Goal: Task Accomplishment & Management: Use online tool/utility

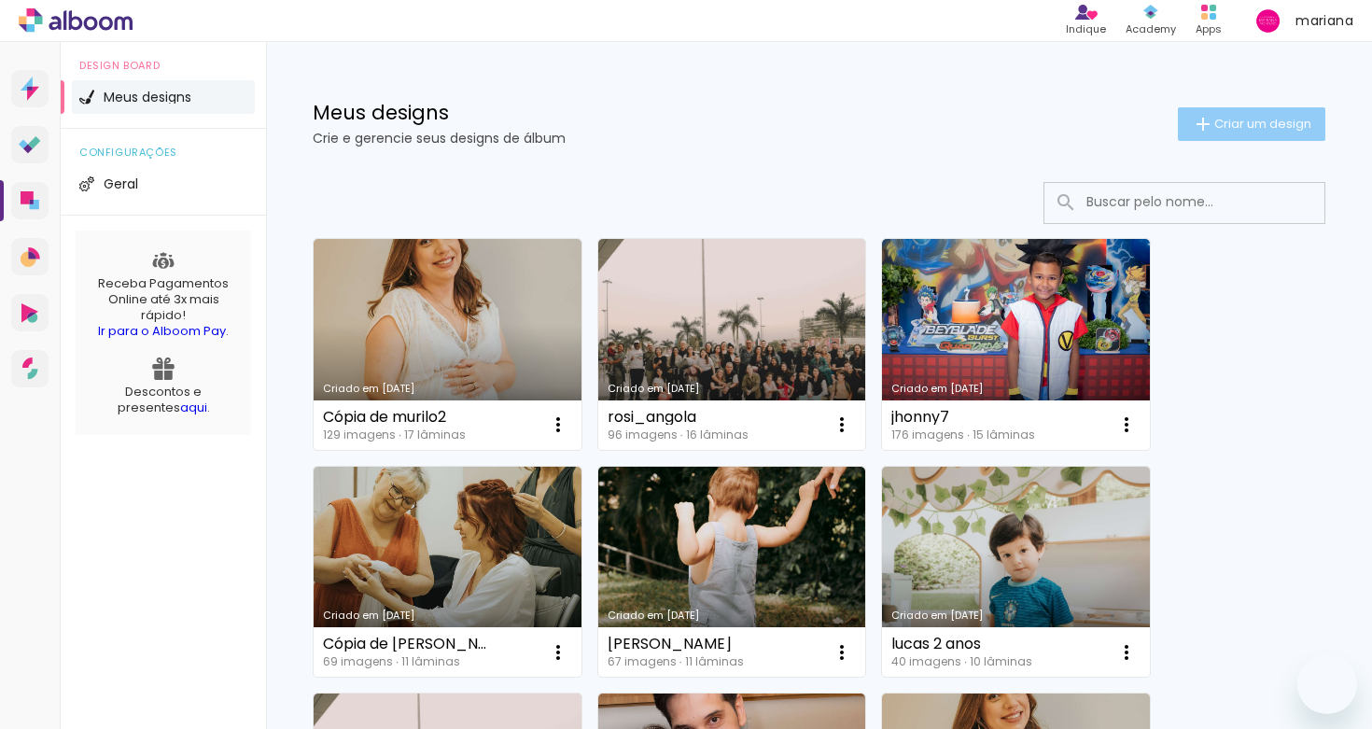
click at [1268, 125] on span "Criar um design" at bounding box center [1262, 124] width 97 height 12
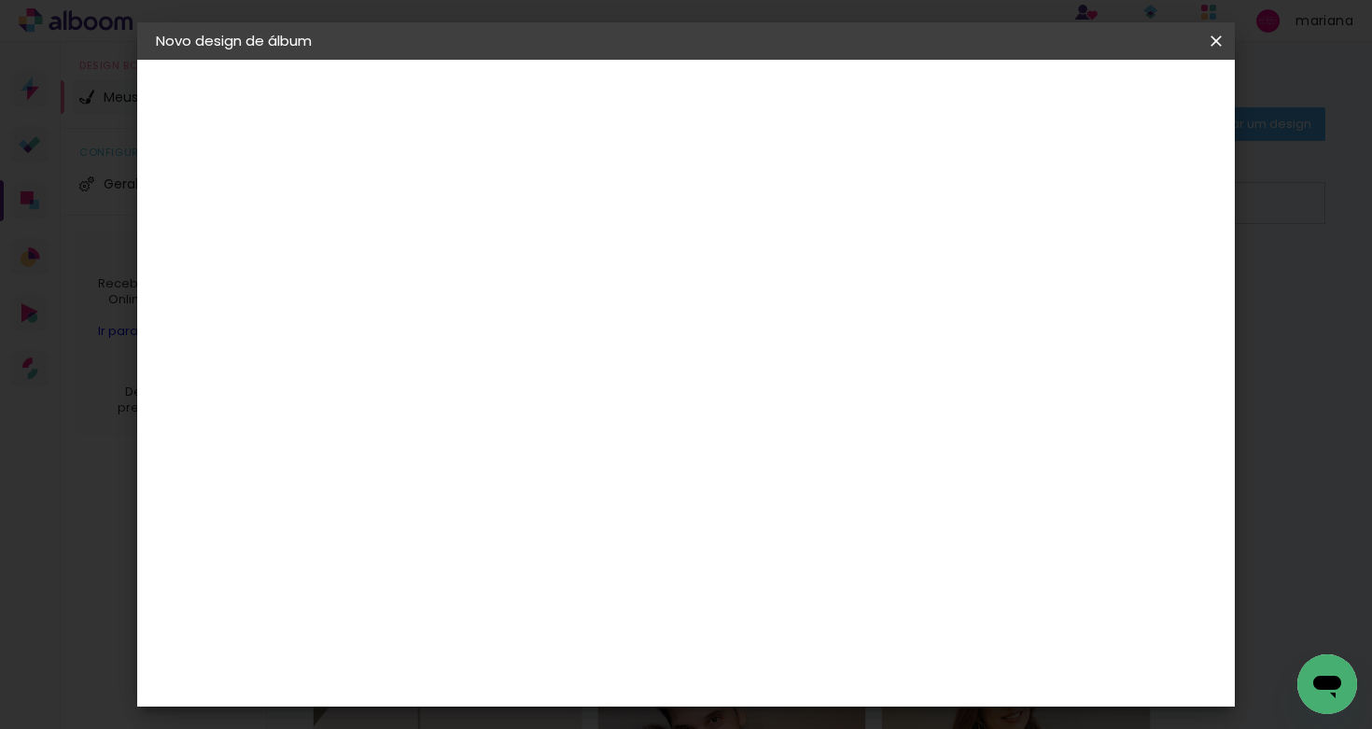
click at [461, 262] on input at bounding box center [461, 250] width 0 height 29
type input "[MEDICAL_DATA] 12"
type paper-input "[MEDICAL_DATA] 12"
click at [652, 111] on paper-button "Avançar" at bounding box center [606, 99] width 91 height 32
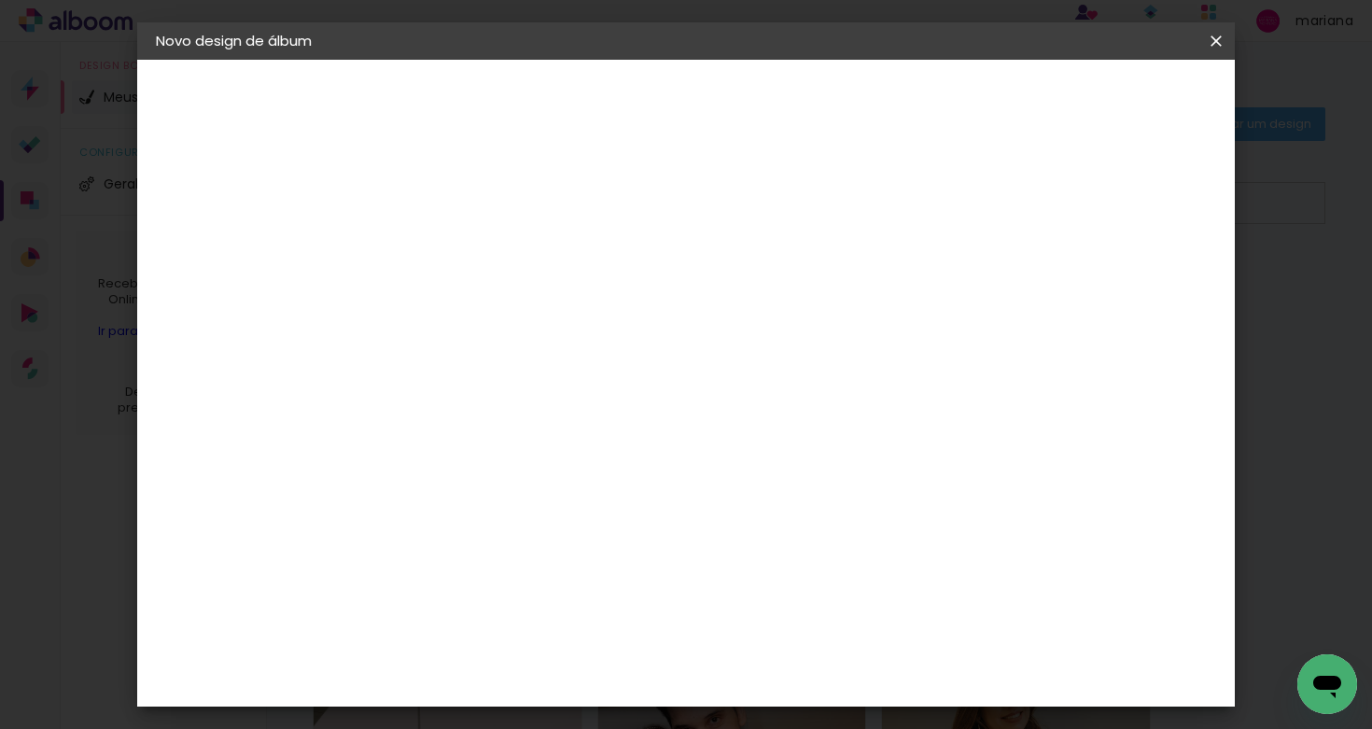
click at [570, 343] on div "DreambooksPro" at bounding box center [509, 350] width 121 height 15
click at [0, 0] on slot "Avançar" at bounding box center [0, 0] width 0 height 0
click at [563, 329] on paper-input-container "Linha" at bounding box center [508, 326] width 108 height 48
click at [801, 303] on paper-item "Álbum" at bounding box center [807, 309] width 373 height 37
type input "Álbum"
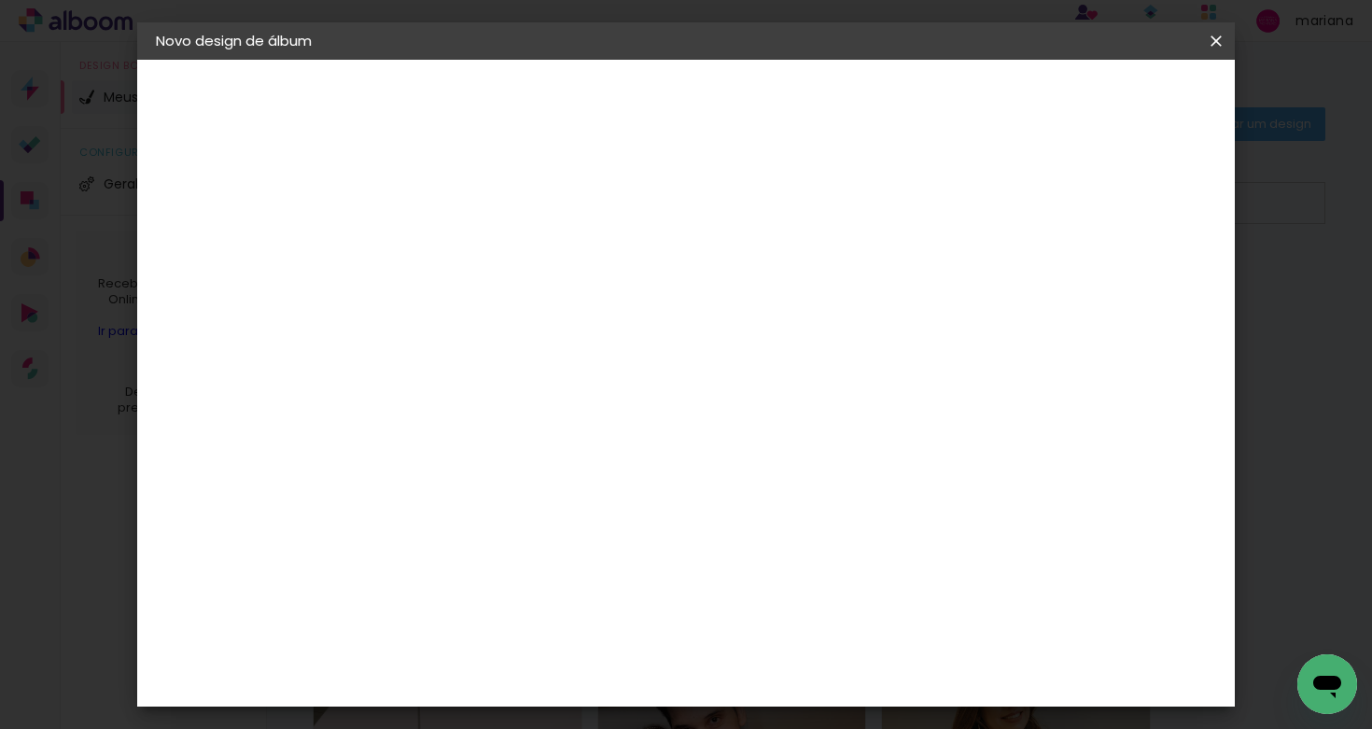
scroll to position [203, 0]
click at [587, 644] on span "25 × 25" at bounding box center [543, 663] width 87 height 38
click at [765, 88] on paper-button "Avançar" at bounding box center [719, 99] width 91 height 32
click at [1113, 96] on span "Iniciar design" at bounding box center [1070, 98] width 85 height 13
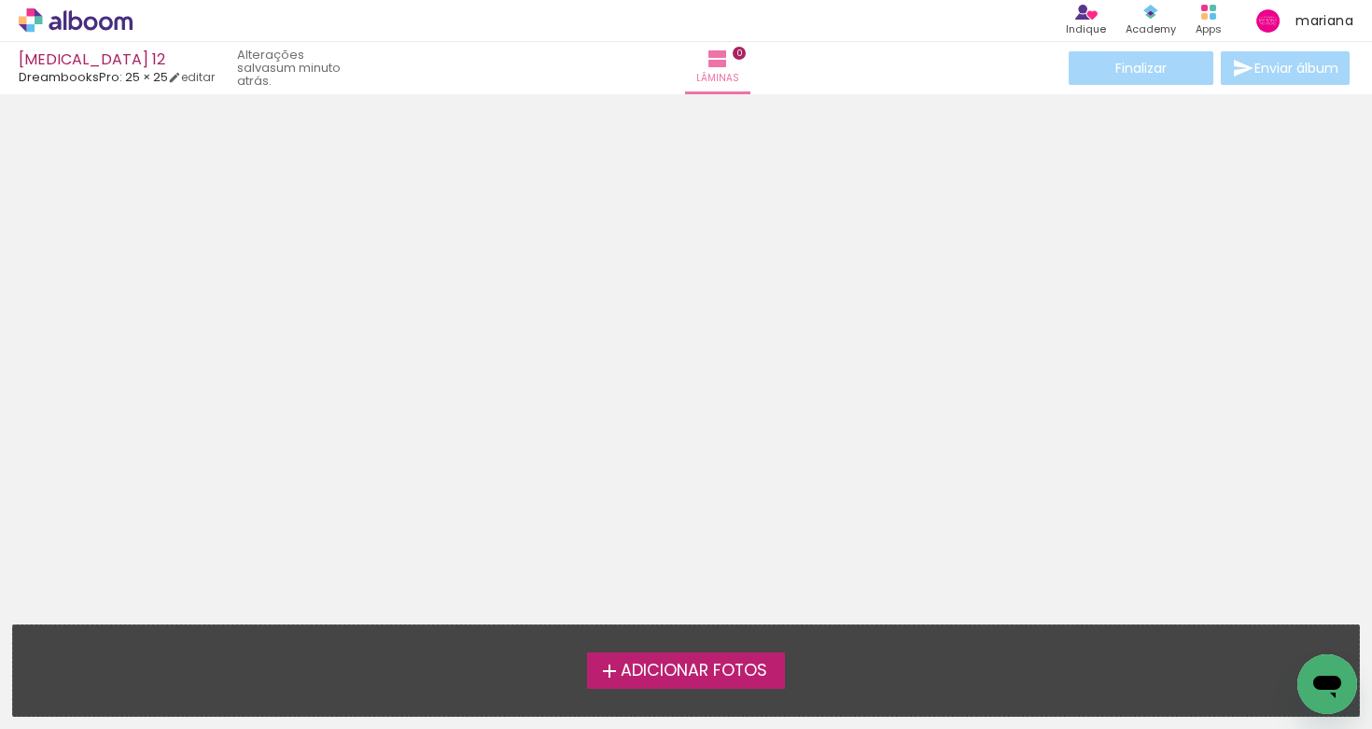
click at [743, 663] on span "Adicionar Fotos" at bounding box center [694, 671] width 146 height 17
click at [0, 0] on input "file" at bounding box center [0, 0] width 0 height 0
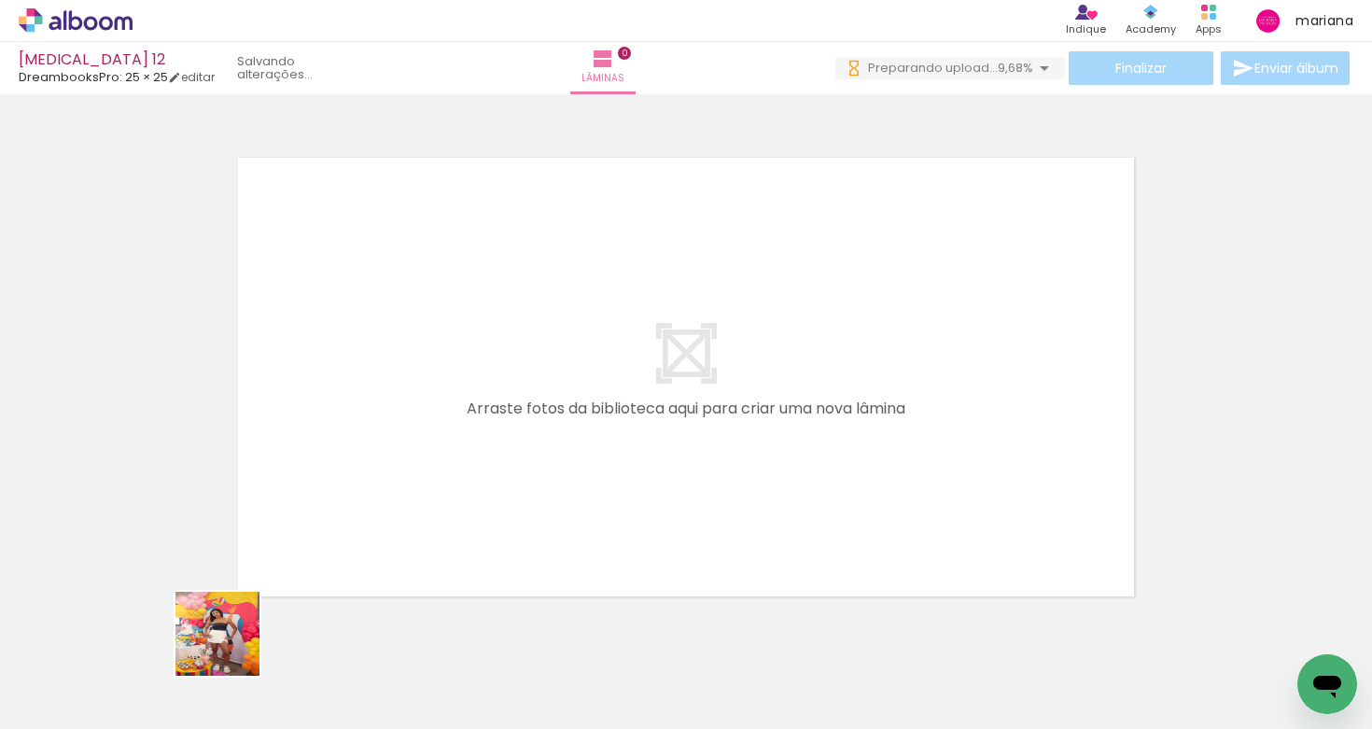
drag, startPoint x: 220, startPoint y: 661, endPoint x: 439, endPoint y: 497, distance: 273.4
click at [439, 497] on quentale-workspace at bounding box center [686, 364] width 1372 height 729
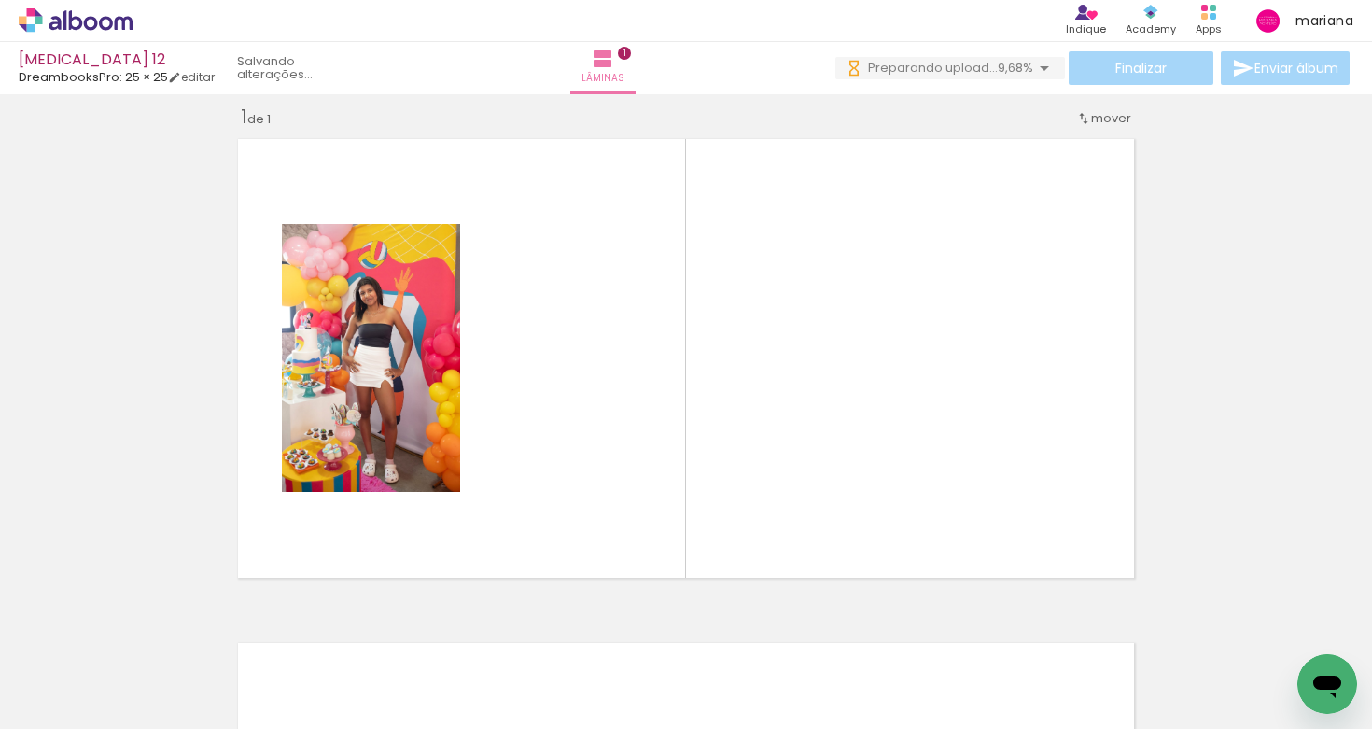
scroll to position [23, 0]
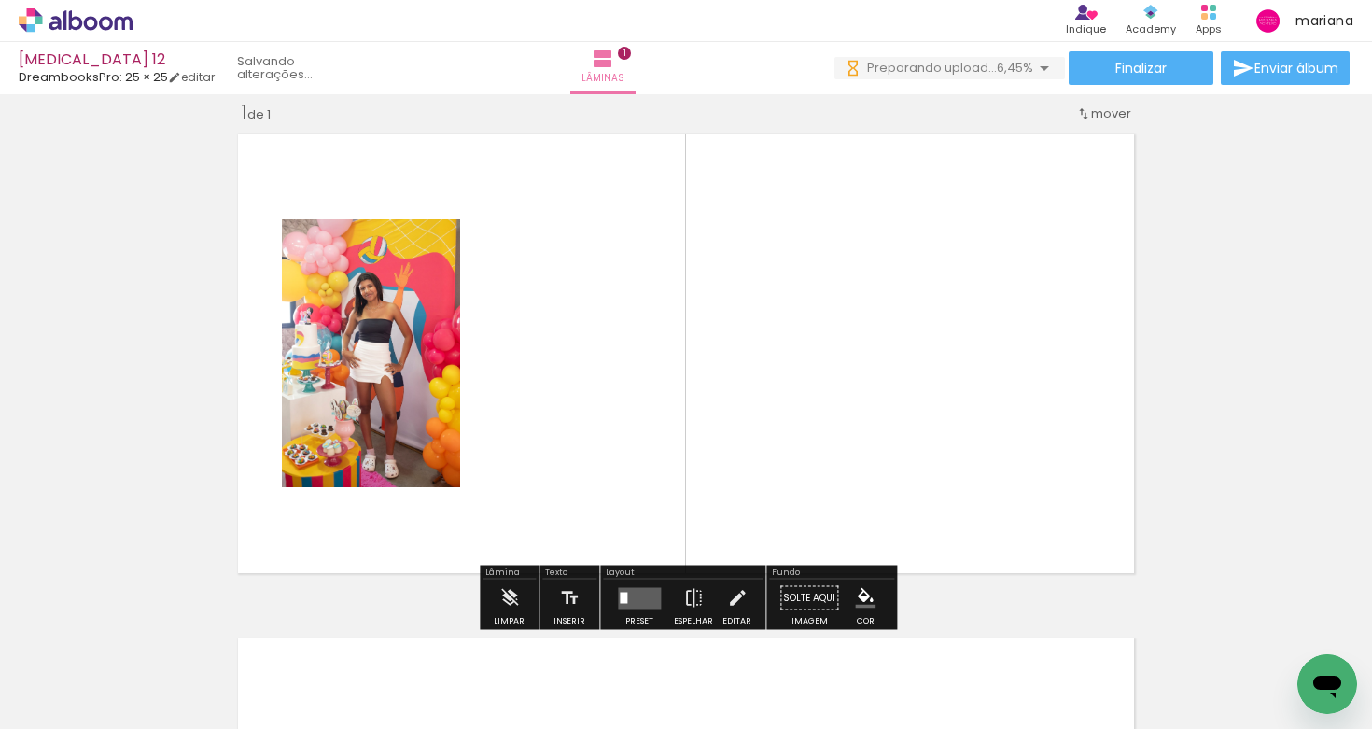
drag, startPoint x: 617, startPoint y: 663, endPoint x: 770, endPoint y: 449, distance: 263.6
click at [770, 449] on quentale-workspace at bounding box center [686, 364] width 1372 height 729
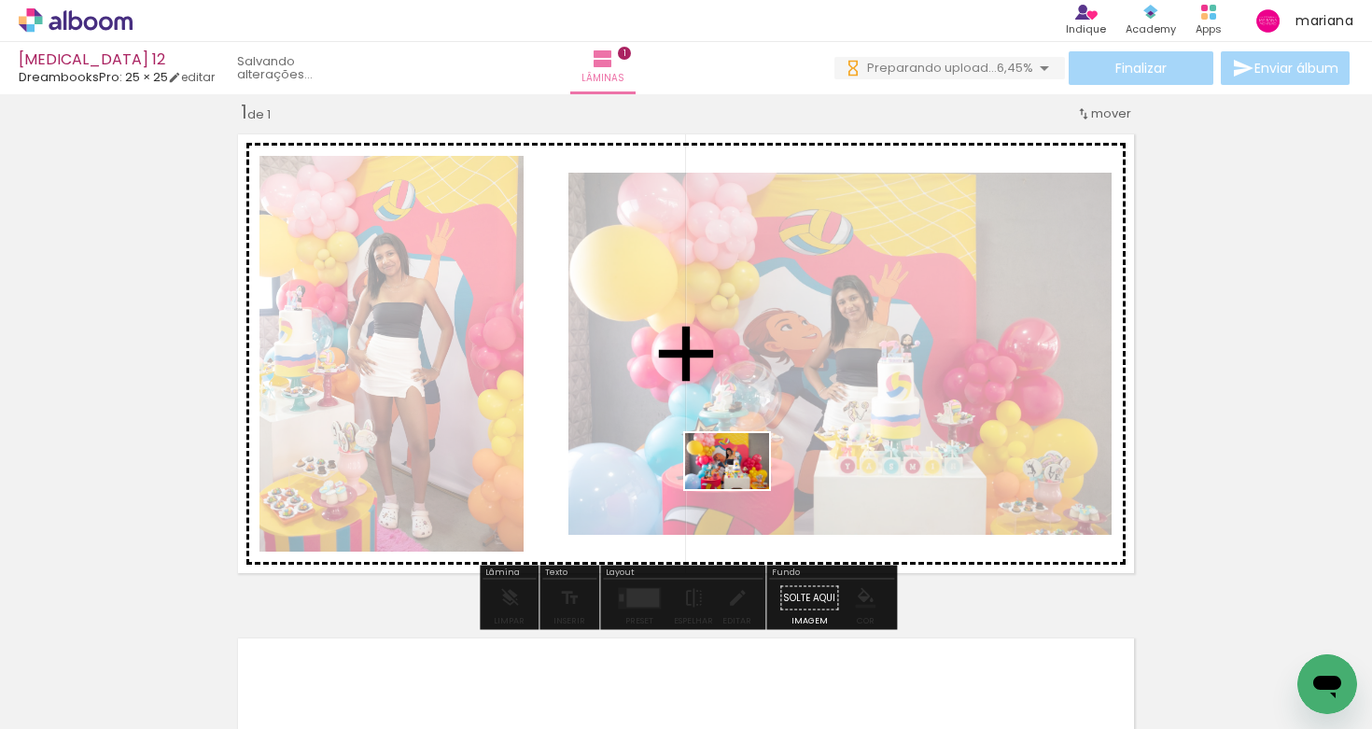
drag, startPoint x: 703, startPoint y: 691, endPoint x: 741, endPoint y: 489, distance: 206.1
click at [741, 489] on quentale-workspace at bounding box center [686, 364] width 1372 height 729
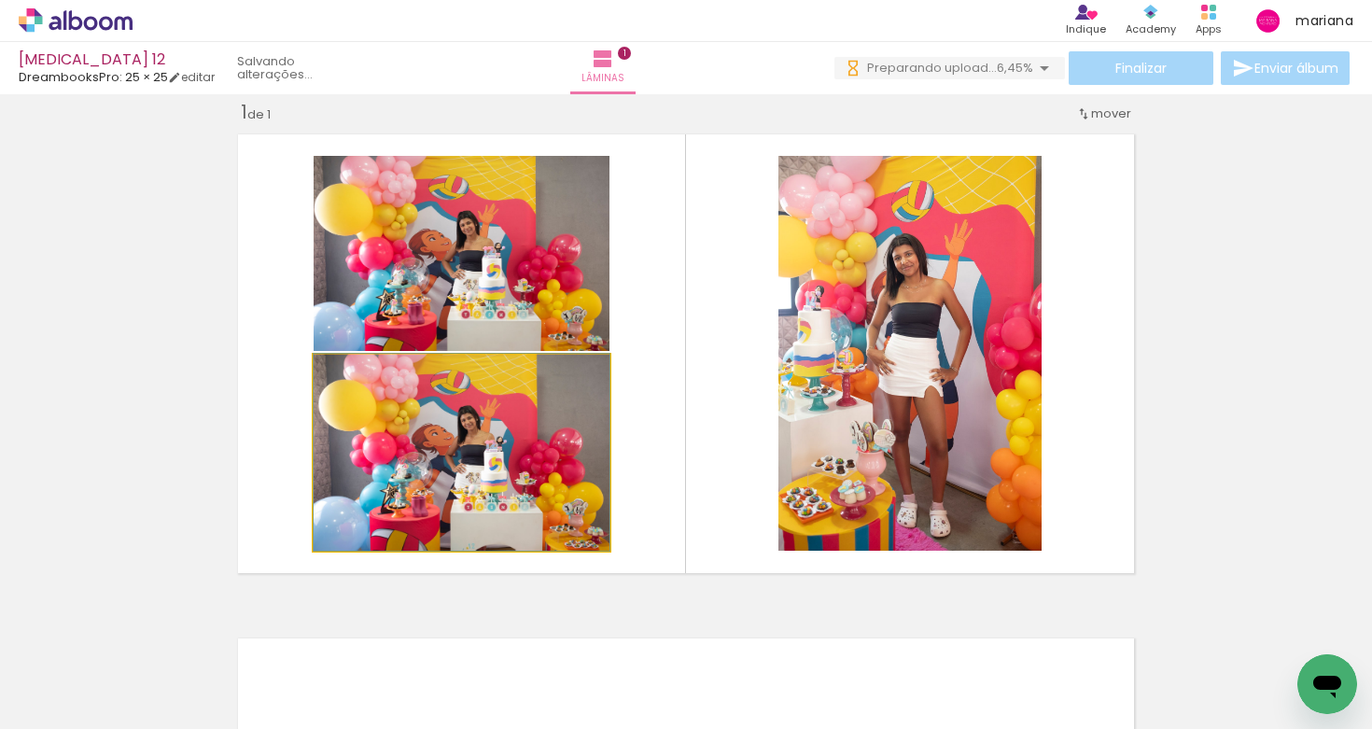
drag, startPoint x: 487, startPoint y: 485, endPoint x: 478, endPoint y: 588, distance: 103.1
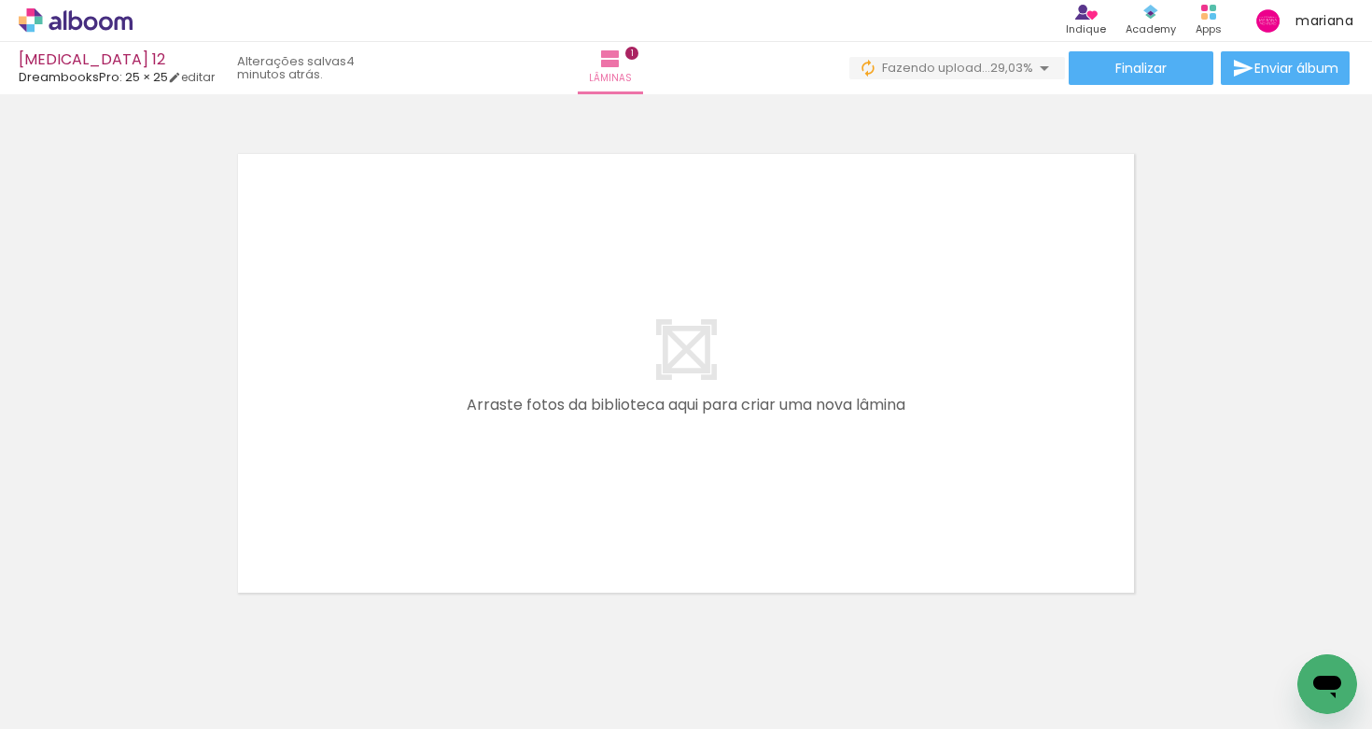
scroll to position [514, 0]
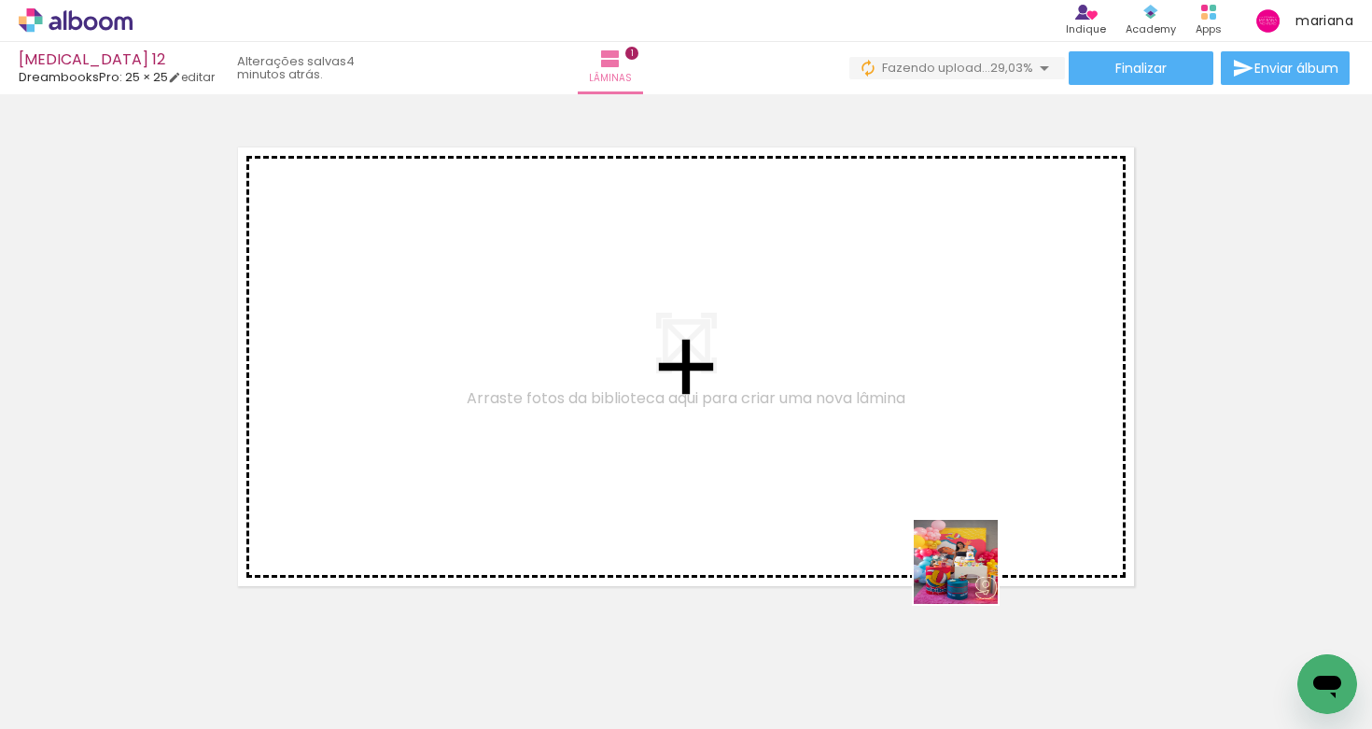
drag, startPoint x: 950, startPoint y: 677, endPoint x: 985, endPoint y: 546, distance: 136.3
click at [985, 546] on quentale-workspace at bounding box center [686, 364] width 1372 height 729
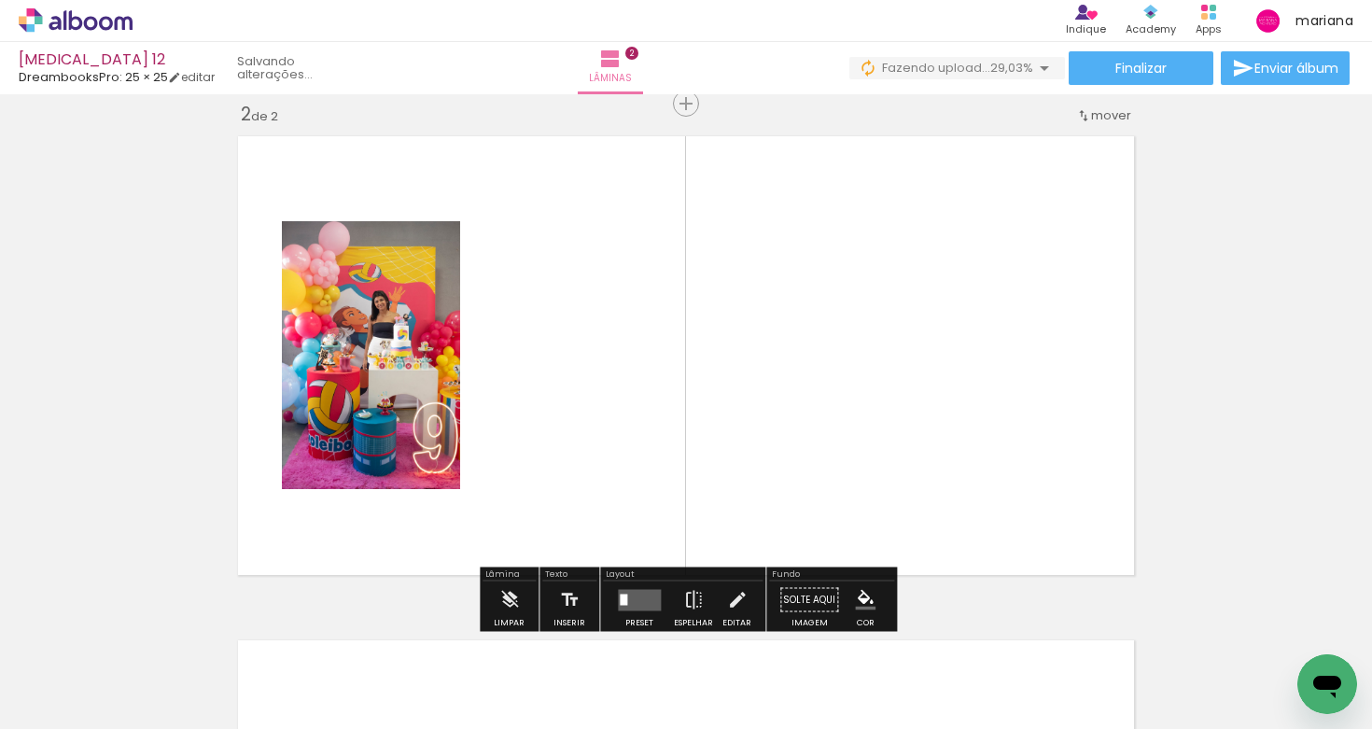
scroll to position [527, 0]
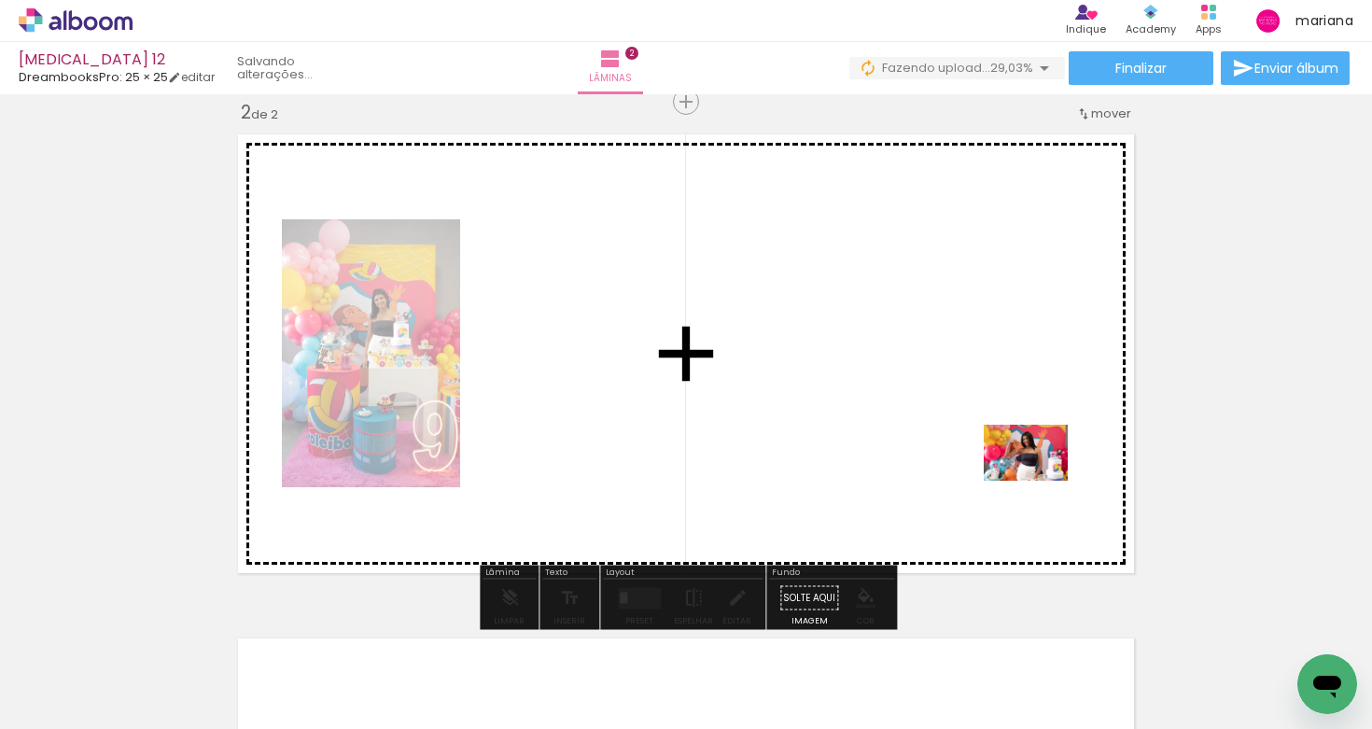
drag, startPoint x: 1135, startPoint y: 660, endPoint x: 1037, endPoint y: 474, distance: 210.0
click at [1037, 474] on quentale-workspace at bounding box center [686, 364] width 1372 height 729
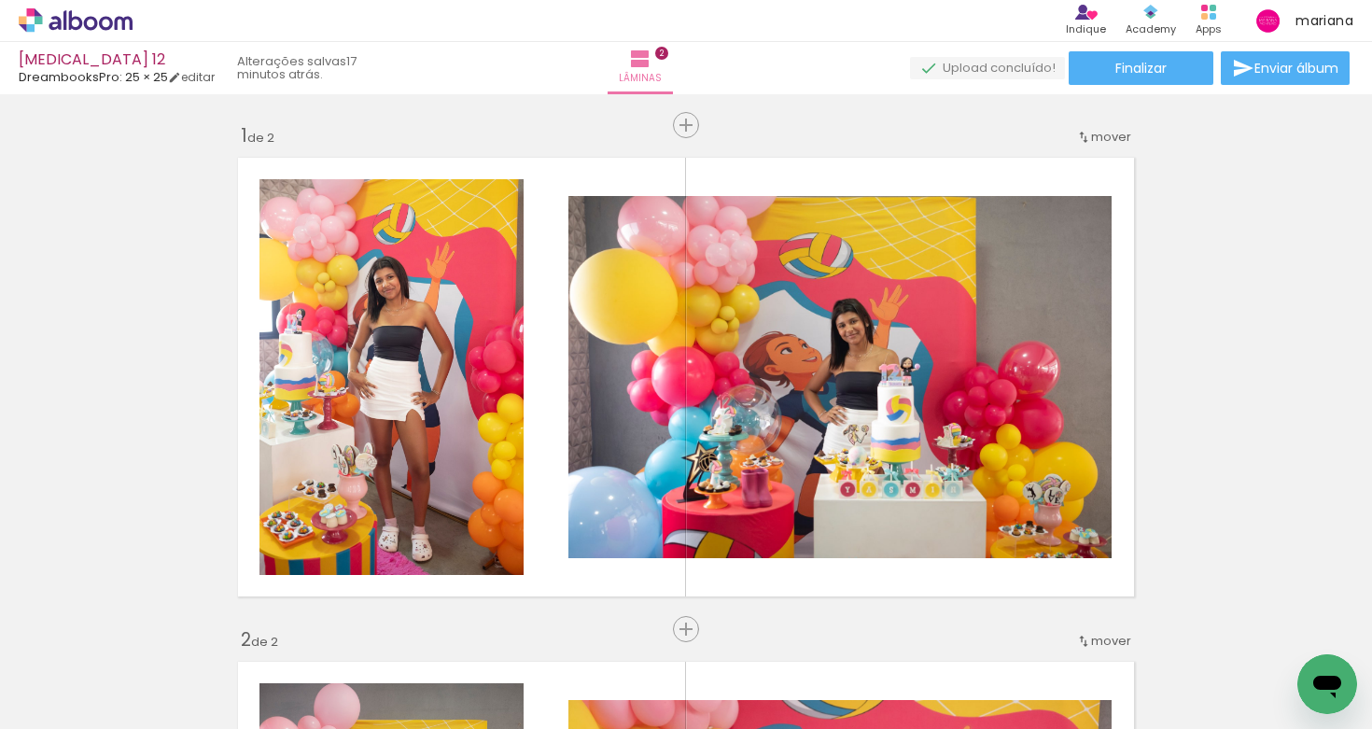
scroll to position [0, 0]
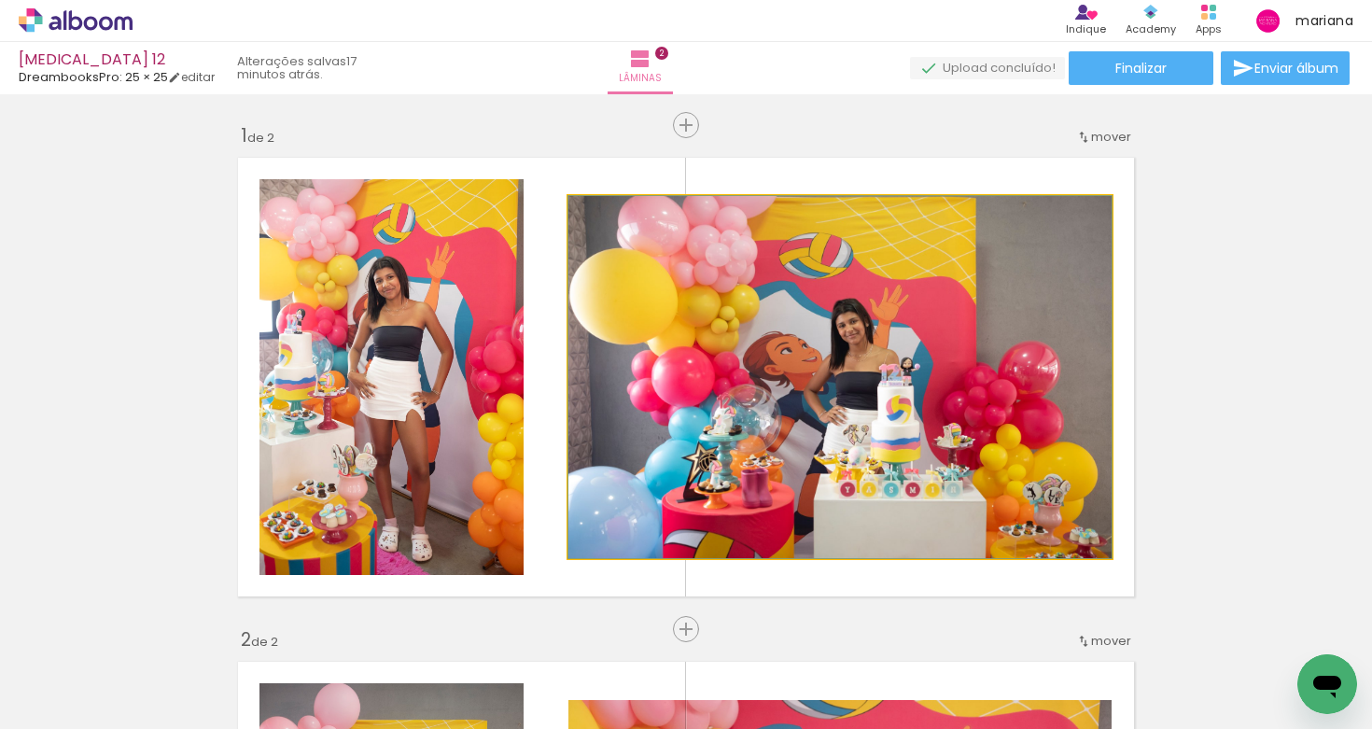
drag, startPoint x: 925, startPoint y: 482, endPoint x: 894, endPoint y: 433, distance: 58.3
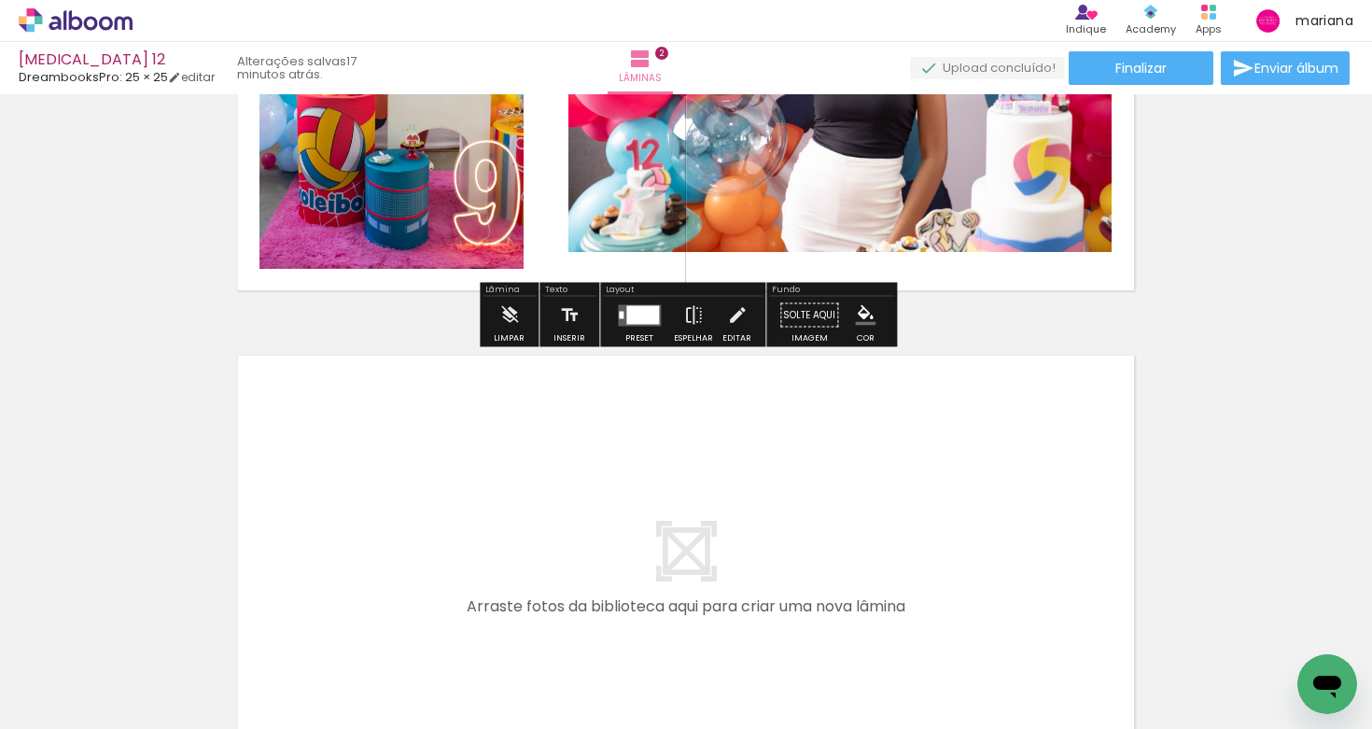
scroll to position [997, 0]
